Goal: Task Accomplishment & Management: Manage account settings

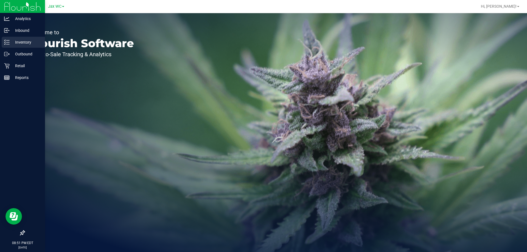
click at [21, 43] on p "Inventory" at bounding box center [26, 42] width 33 height 7
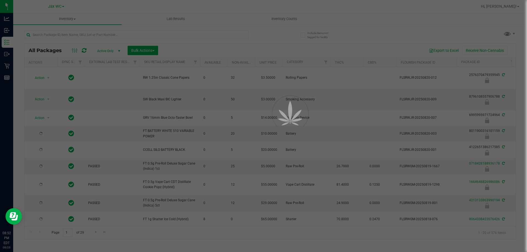
click at [272, 16] on div at bounding box center [263, 126] width 527 height 252
click at [278, 19] on span "Inventory Counts" at bounding box center [284, 18] width 41 height 5
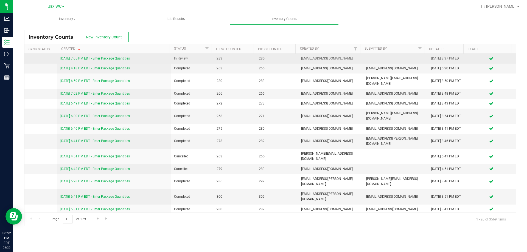
click at [94, 57] on link "[DATE] 7:05 PM EDT - Enter Package Quantities" at bounding box center [95, 59] width 70 height 4
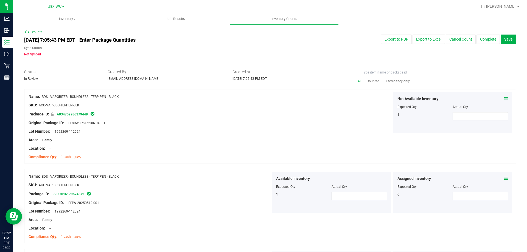
click at [392, 80] on span "Discrepancy only" at bounding box center [397, 81] width 25 height 4
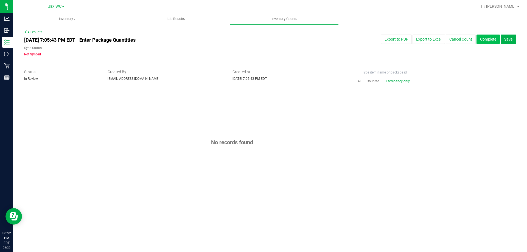
click at [493, 37] on button "Complete" at bounding box center [488, 39] width 23 height 9
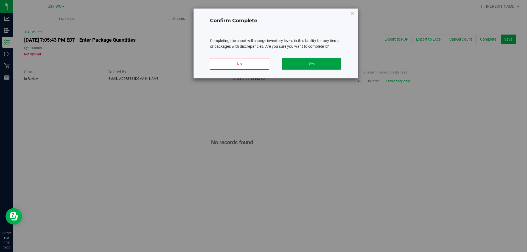
click at [326, 65] on button "Yes" at bounding box center [311, 64] width 59 height 12
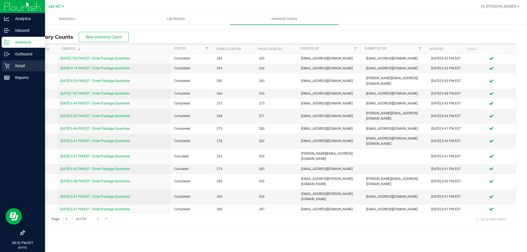
click at [18, 68] on p "Retail" at bounding box center [26, 66] width 33 height 7
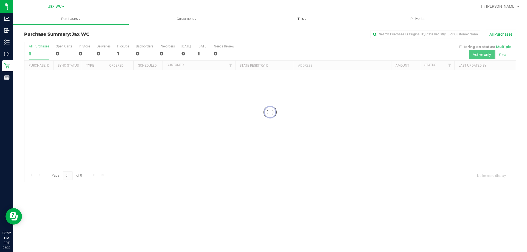
click at [280, 18] on span "Tills" at bounding box center [302, 18] width 115 height 5
click at [293, 19] on span "Tills" at bounding box center [302, 18] width 116 height 5
click at [294, 18] on span "Tills" at bounding box center [302, 18] width 116 height 5
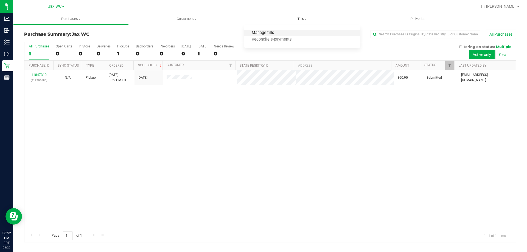
click at [264, 34] on span "Manage tills" at bounding box center [262, 33] width 37 height 5
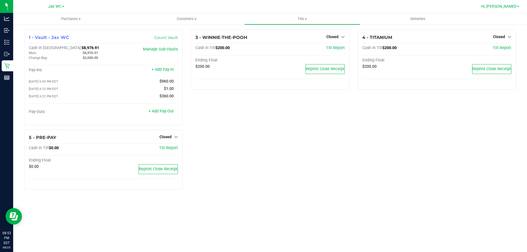
click at [510, 6] on span "Hi, [PERSON_NAME]!" at bounding box center [499, 6] width 36 height 4
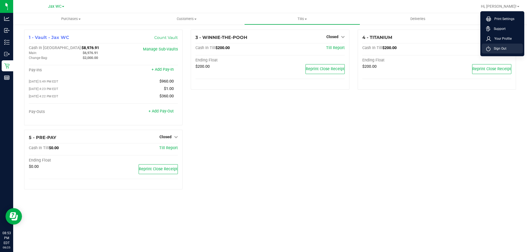
click at [497, 50] on span "Sign Out" at bounding box center [499, 48] width 16 height 5
